Goal: Task Accomplishment & Management: Manage account settings

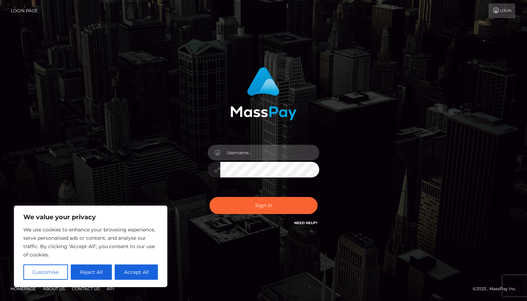
type input "aGVsbG8udGl0dHliYmdAZ21haWwuY29t"
click at [273, 154] on input "aGVsbG8udGl0dHliYmdAZ21haWwuY29t" at bounding box center [269, 153] width 99 height 16
type input "[EMAIL_ADDRESS][DOMAIN_NAME]"
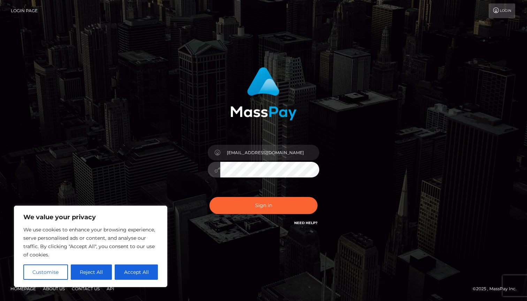
click at [263, 206] on button "Sign in" at bounding box center [263, 205] width 108 height 17
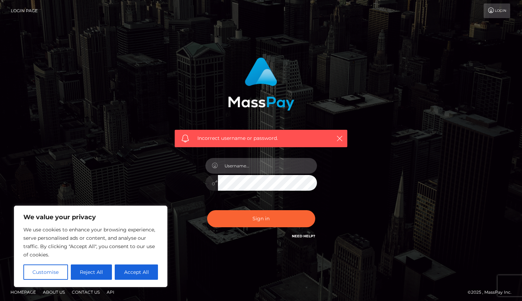
type input "hello.tittybbg@gmail.com"
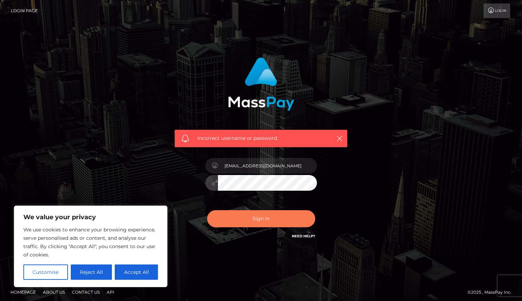
click at [273, 221] on button "Sign in" at bounding box center [261, 219] width 108 height 17
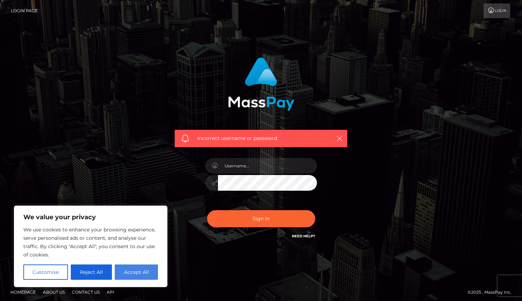
click at [137, 271] on button "Accept All" at bounding box center [136, 272] width 43 height 15
checkbox input "true"
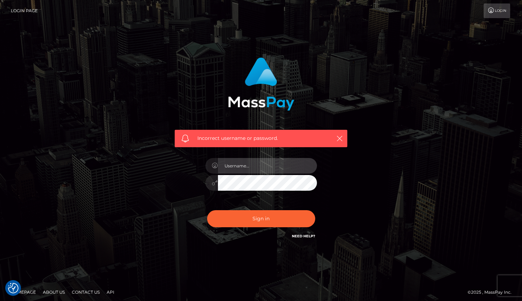
click at [266, 162] on input "text" at bounding box center [267, 166] width 99 height 16
type input "hello.tittybbg@gmail.com"
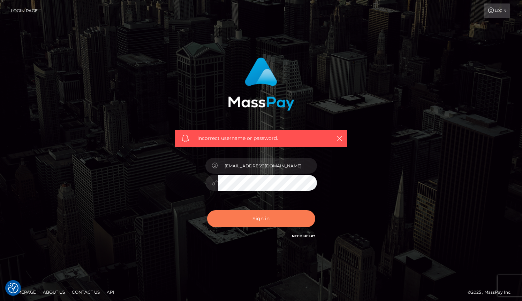
click at [264, 220] on button "Sign in" at bounding box center [261, 219] width 108 height 17
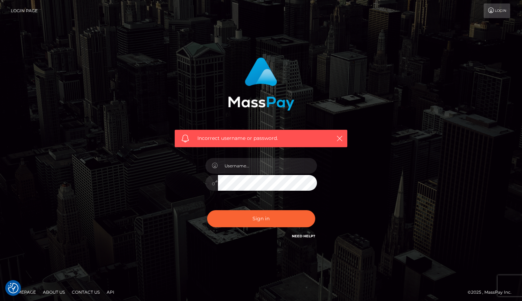
click at [368, 198] on div "Incorrect username or password." at bounding box center [260, 152] width 397 height 200
click at [300, 235] on link "Need Help?" at bounding box center [303, 236] width 23 height 5
click at [307, 236] on link "Need Help?" at bounding box center [303, 236] width 23 height 5
click at [299, 235] on link "Need Help?" at bounding box center [303, 236] width 23 height 5
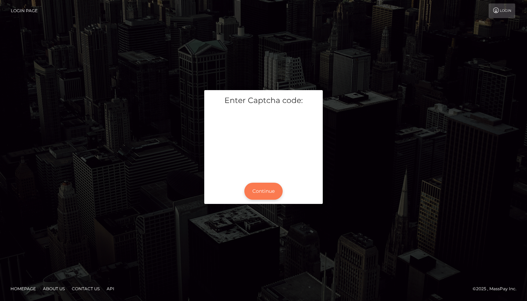
click at [260, 189] on button "Continue" at bounding box center [263, 191] width 38 height 17
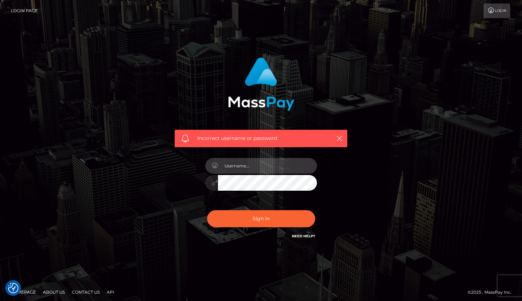
type input "[EMAIL_ADDRESS][DOMAIN_NAME]"
click at [261, 219] on button "Sign in" at bounding box center [261, 219] width 108 height 17
click at [297, 236] on link "Need Help?" at bounding box center [303, 236] width 23 height 5
click at [273, 169] on input "text" at bounding box center [267, 166] width 99 height 16
type input "aGVsbG8udGl0dHliYmdAZ21haWwuY29t"
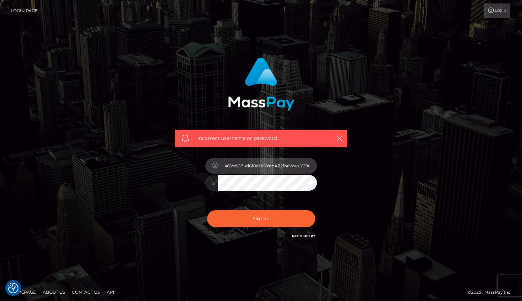
click at [299, 168] on input "aGVsbG8udGl0dHliYmdAZ21haWwuY29t" at bounding box center [267, 166] width 99 height 16
type input "H"
type input "hello.tittybbg@gmail.com"
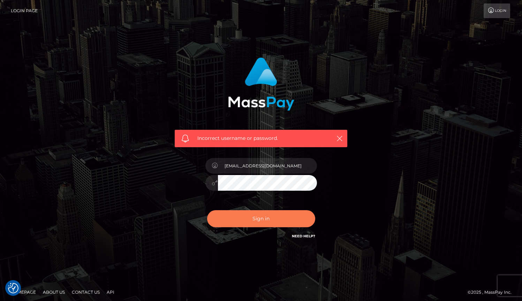
click at [261, 220] on button "Sign in" at bounding box center [261, 219] width 108 height 17
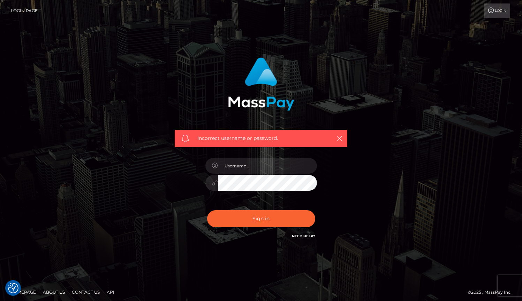
click at [299, 236] on link "Need Help?" at bounding box center [303, 236] width 23 height 5
